Goal: Task Accomplishment & Management: Use online tool/utility

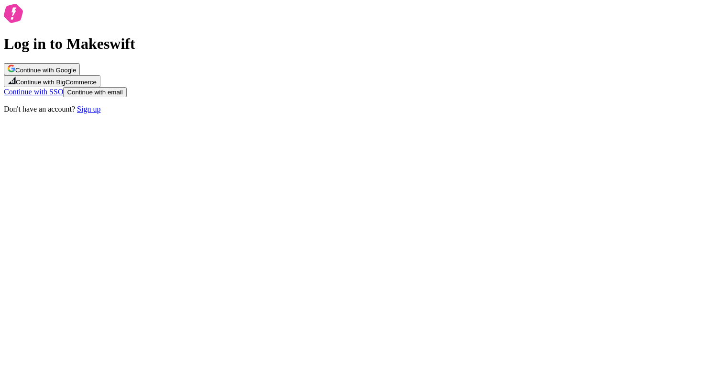
click at [76, 74] on span "Continue with Google" at bounding box center [42, 69] width 68 height 7
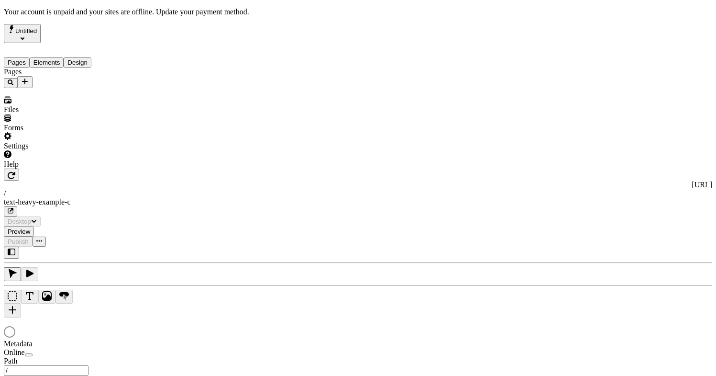
type input "/text-heavy-example-c"
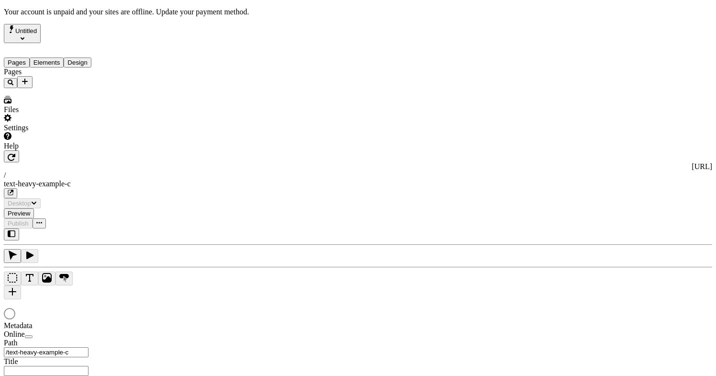
type input "Text Heavy Example C"
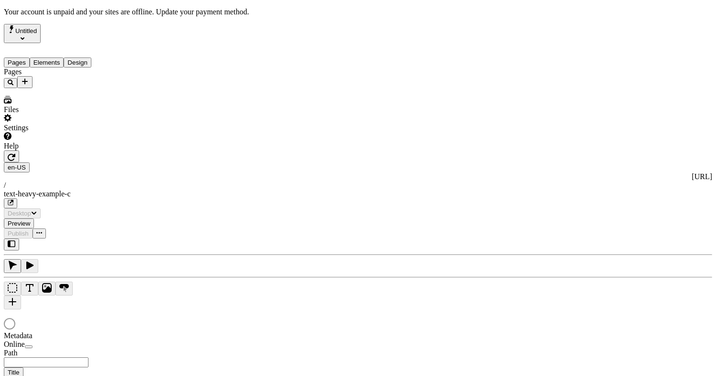
type input "/text-heavy-example-c"
